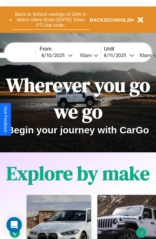
click at [51, 20] on button "Back to School savings of 20% in select cities! Ends [DATE] 10am PT. Use code:" at bounding box center [51, 20] width 78 height 20
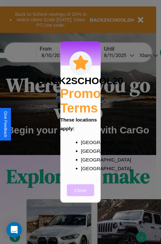
click at [81, 194] on button "Close" at bounding box center [80, 190] width 27 height 12
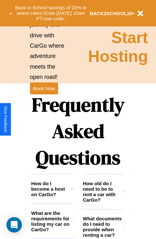
scroll to position [781, 0]
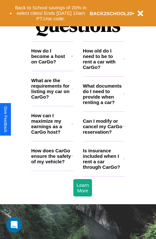
click at [124, 62] on icon at bounding box center [124, 58] width 2 height 5
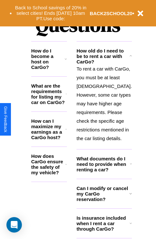
click at [52, 66] on h3 "How do I become a host on CarGo?" at bounding box center [48, 59] width 34 height 22
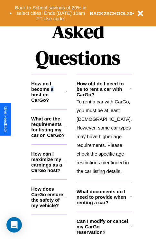
scroll to position [628, 0]
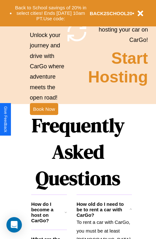
click at [44, 120] on h1 "Frequently Asked Questions" at bounding box center [78, 152] width 94 height 86
